Goal: Task Accomplishment & Management: Manage account settings

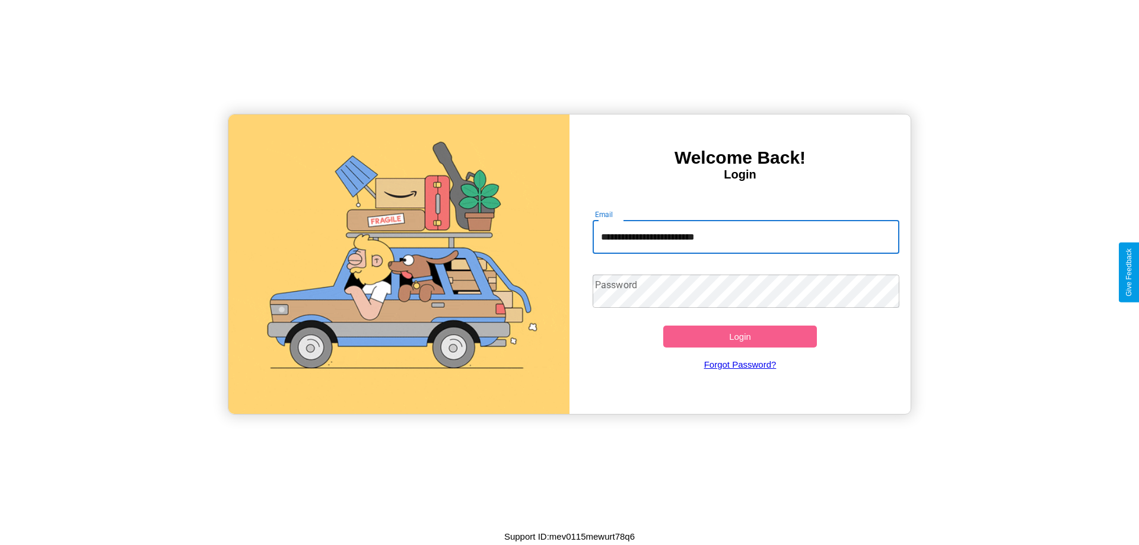
type input "**********"
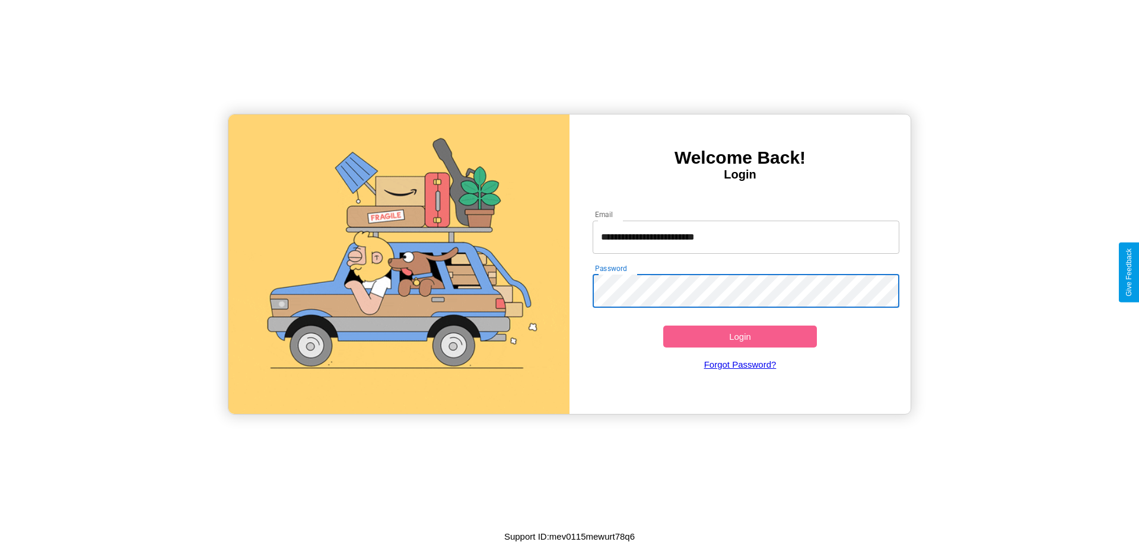
click at [739, 336] on button "Login" at bounding box center [740, 337] width 154 height 22
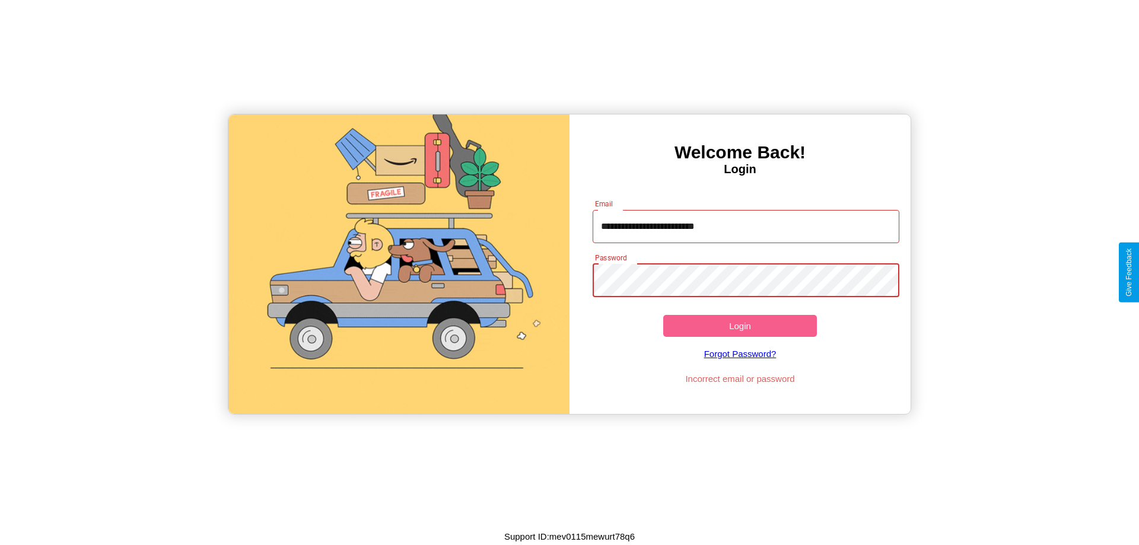
click at [739, 326] on button "Login" at bounding box center [740, 326] width 154 height 22
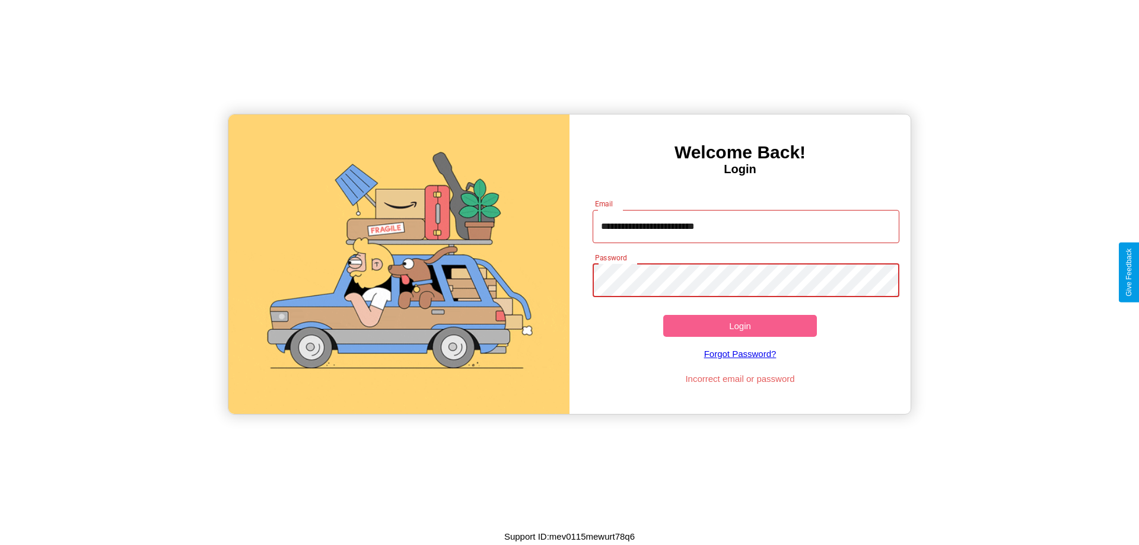
click at [739, 326] on button "Login" at bounding box center [740, 326] width 154 height 22
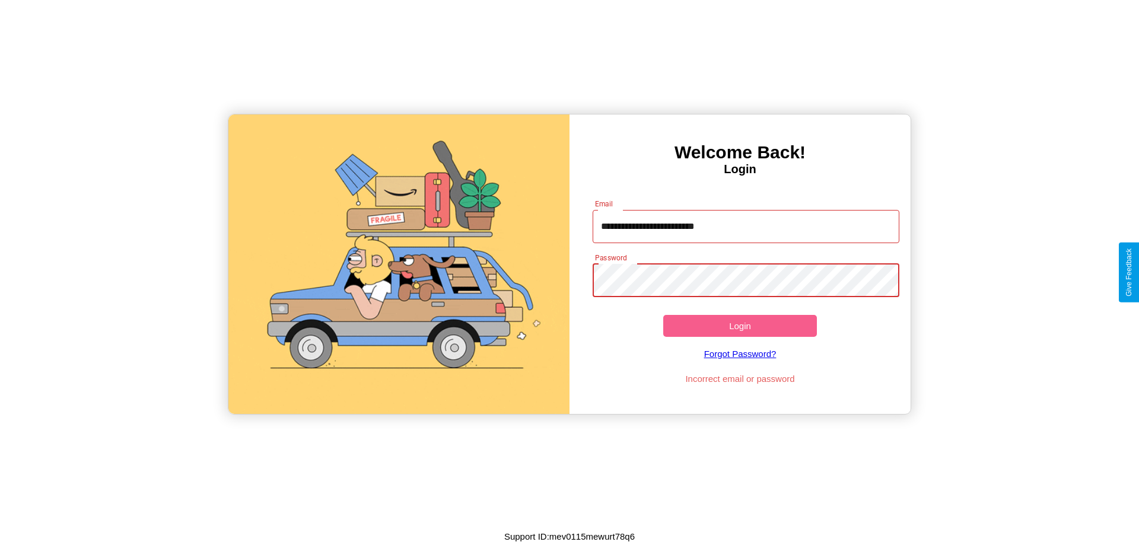
click at [739, 326] on button "Login" at bounding box center [740, 326] width 154 height 22
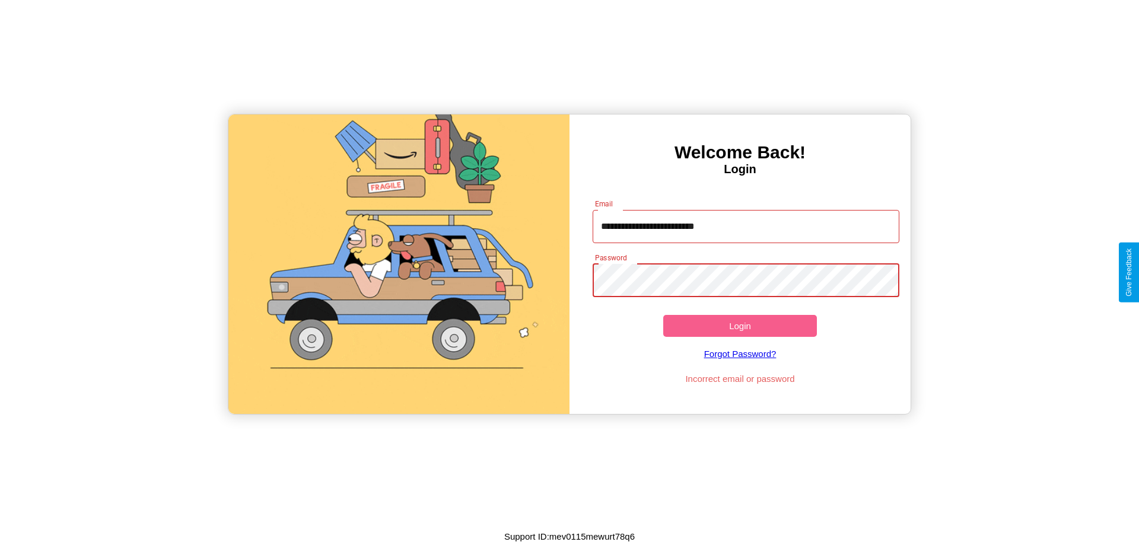
click at [739, 326] on button "Login" at bounding box center [740, 326] width 154 height 22
